Goal: Information Seeking & Learning: Learn about a topic

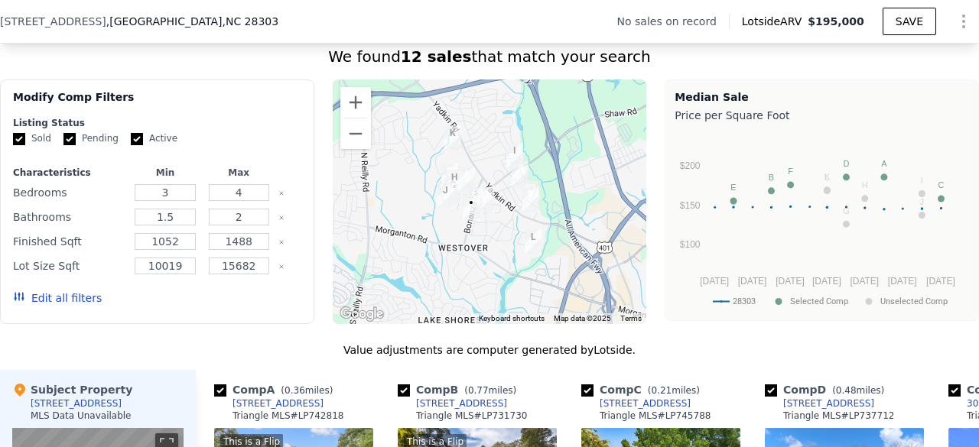
scroll to position [1153, 0]
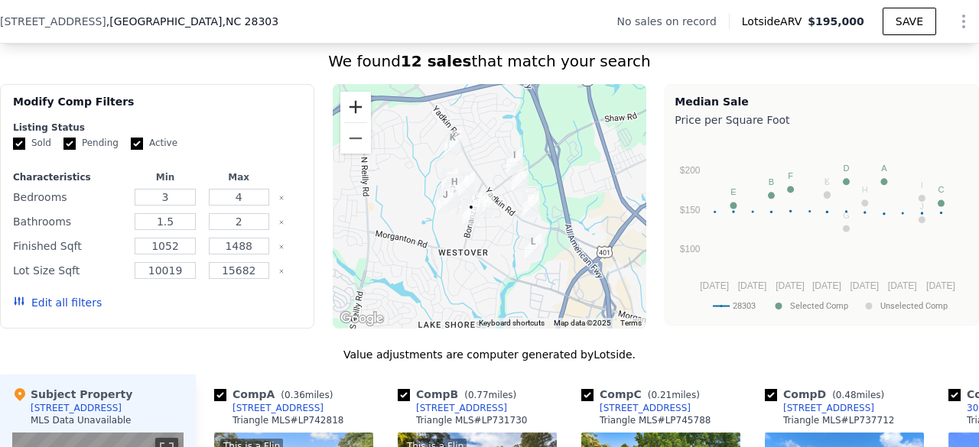
click at [349, 112] on button "Zoom in" at bounding box center [355, 107] width 31 height 31
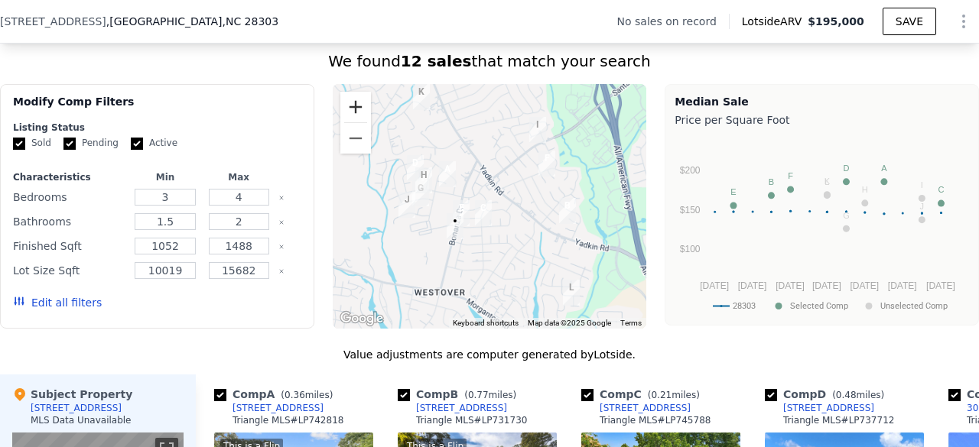
click at [349, 112] on button "Zoom in" at bounding box center [355, 107] width 31 height 31
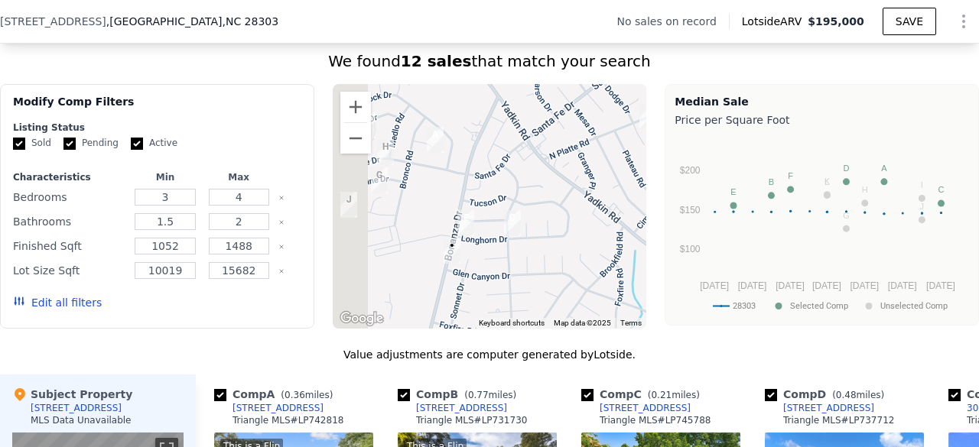
drag, startPoint x: 434, startPoint y: 200, endPoint x: 474, endPoint y: 187, distance: 42.8
click at [474, 187] on div at bounding box center [490, 206] width 314 height 245
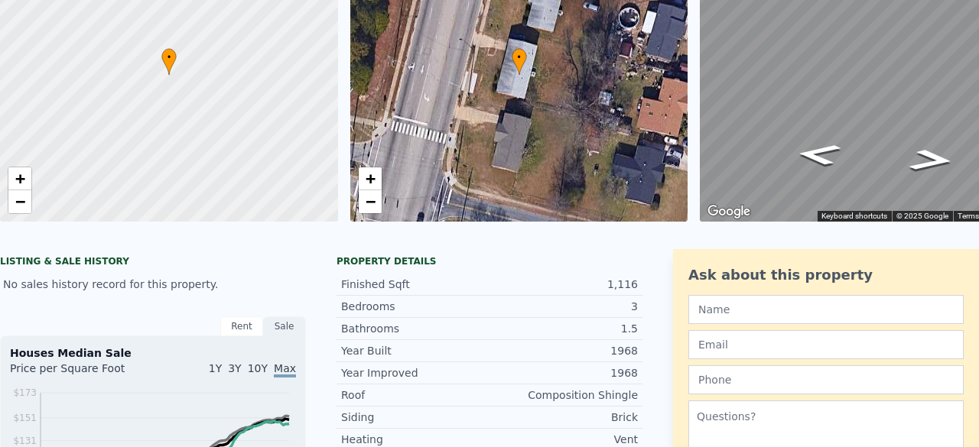
scroll to position [5, 0]
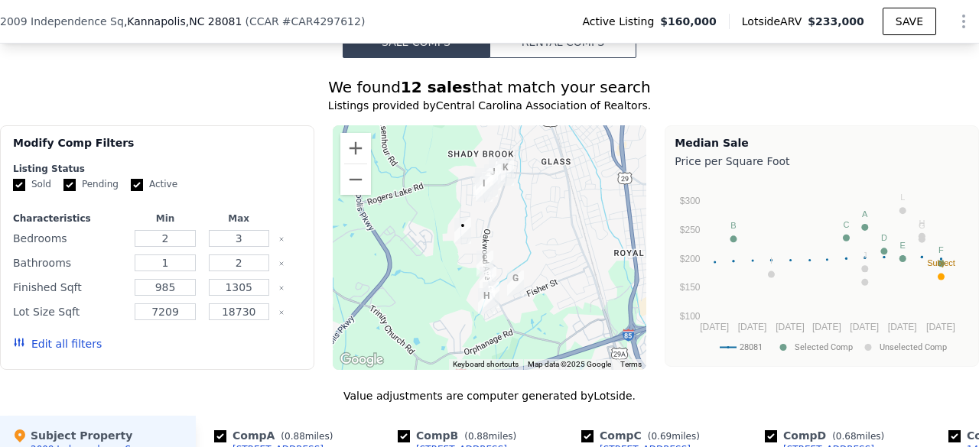
scroll to position [1273, 0]
click at [357, 157] on button "Zoom in" at bounding box center [355, 148] width 31 height 31
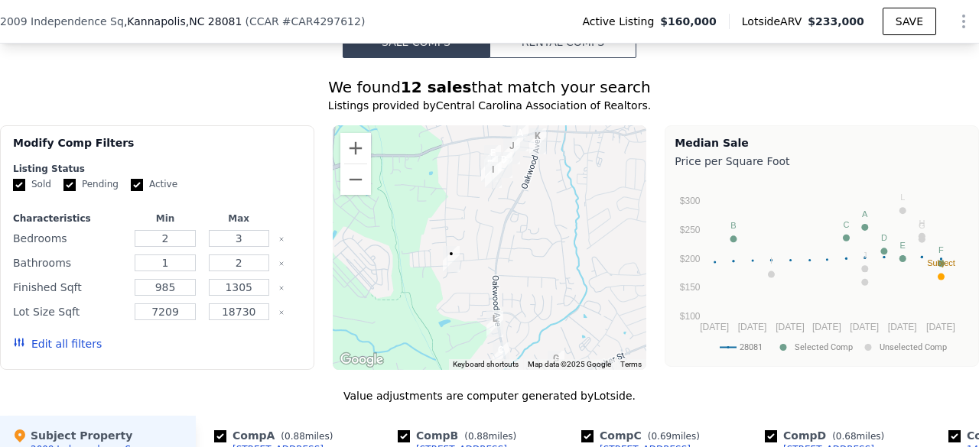
drag, startPoint x: 421, startPoint y: 204, endPoint x: 437, endPoint y: 245, distance: 44.6
click at [437, 245] on div at bounding box center [490, 247] width 314 height 245
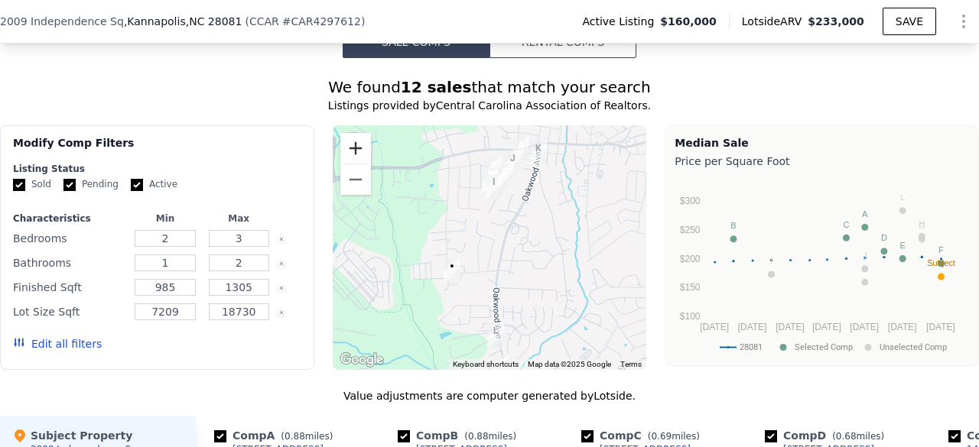
click at [353, 160] on button "Zoom in" at bounding box center [355, 148] width 31 height 31
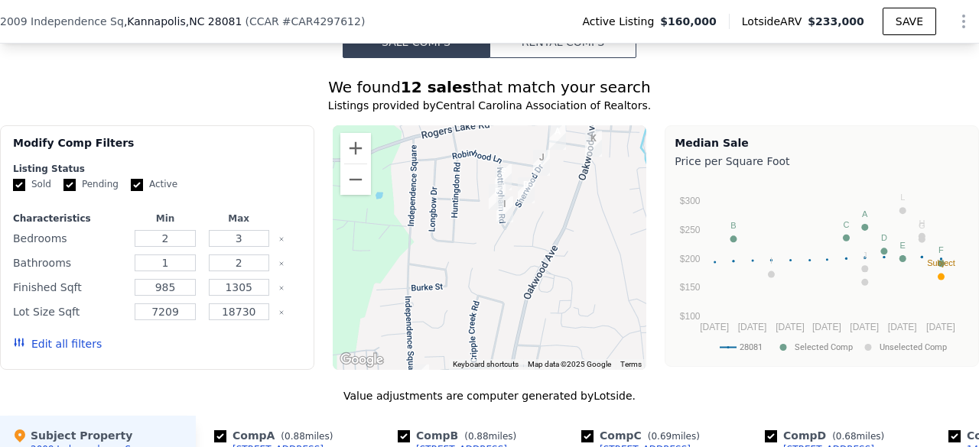
drag, startPoint x: 432, startPoint y: 212, endPoint x: 436, endPoint y: 288, distance: 76.6
click at [436, 288] on div at bounding box center [490, 247] width 314 height 245
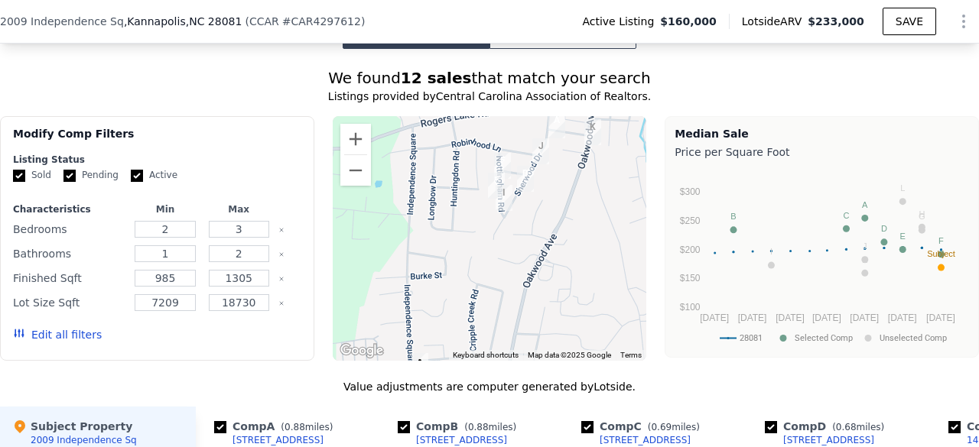
drag, startPoint x: 405, startPoint y: 316, endPoint x: 405, endPoint y: 307, distance: 9.2
click at [405, 307] on div at bounding box center [490, 238] width 314 height 245
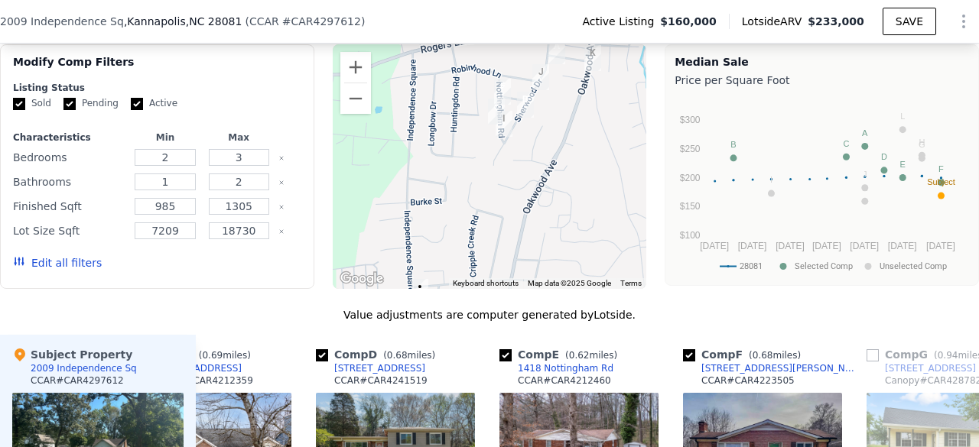
scroll to position [1352, 0]
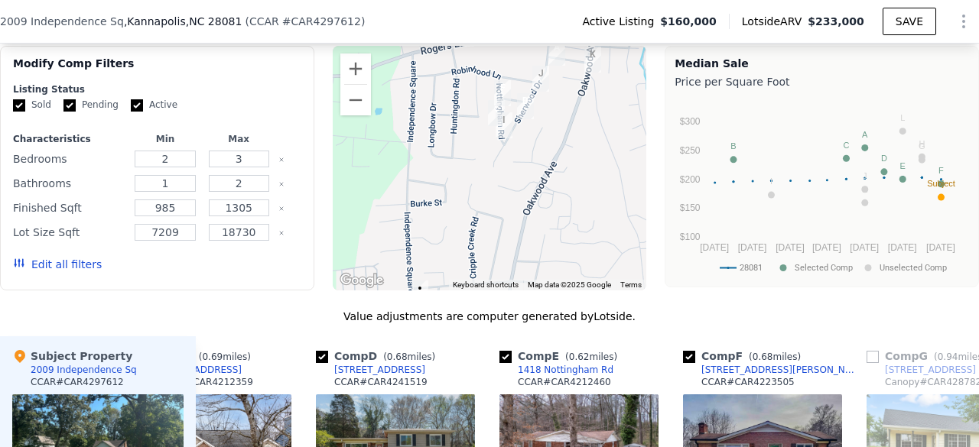
click at [548, 57] on img "1306 Klondale Ave" at bounding box center [556, 53] width 29 height 38
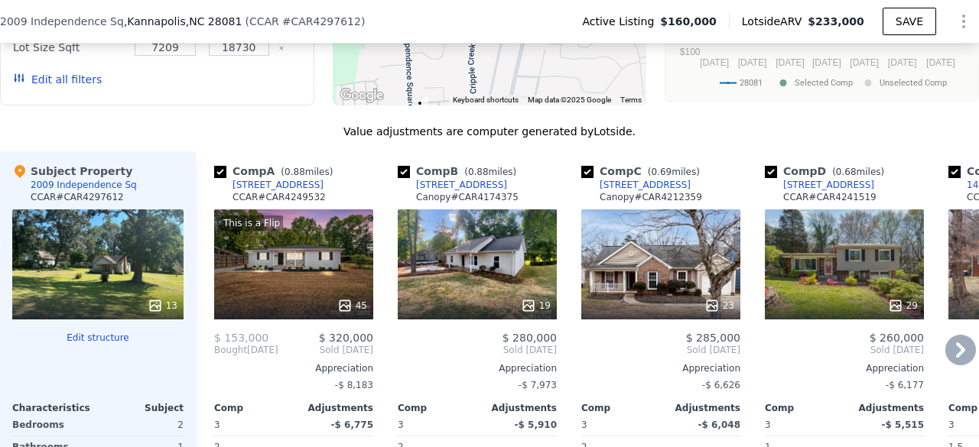
scroll to position [1537, 0]
click at [306, 302] on div at bounding box center [293, 306] width 159 height 28
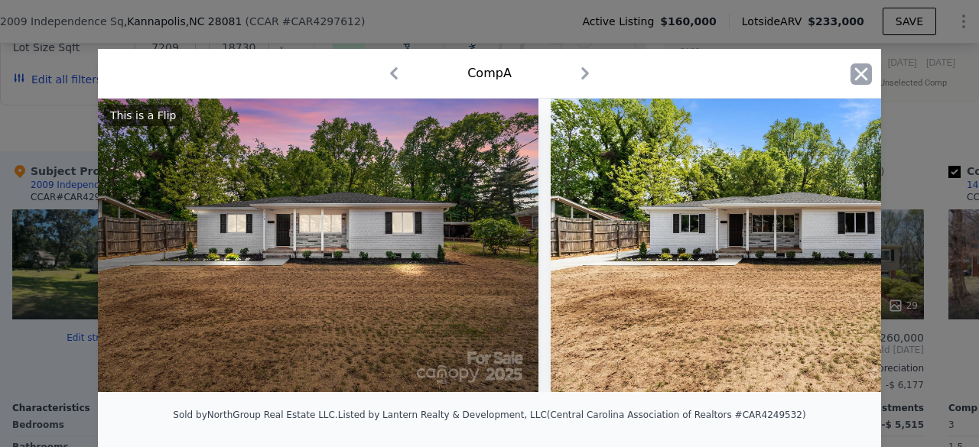
click at [857, 80] on icon "button" at bounding box center [860, 73] width 21 height 21
